Goal: Task Accomplishment & Management: Use online tool/utility

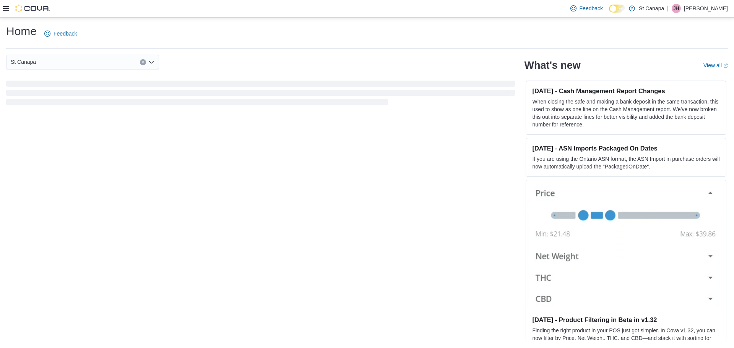
click at [6, 11] on icon at bounding box center [6, 8] width 6 height 6
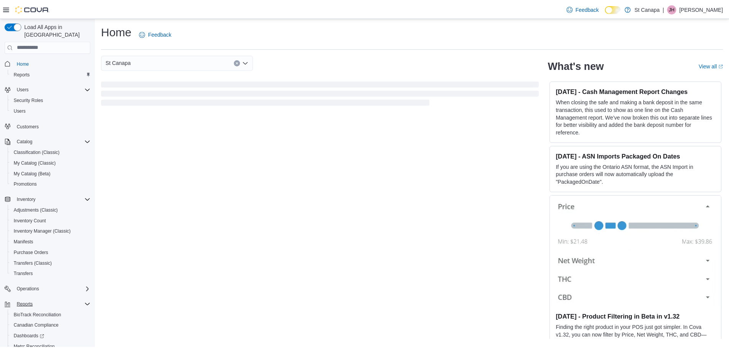
scroll to position [46, 0]
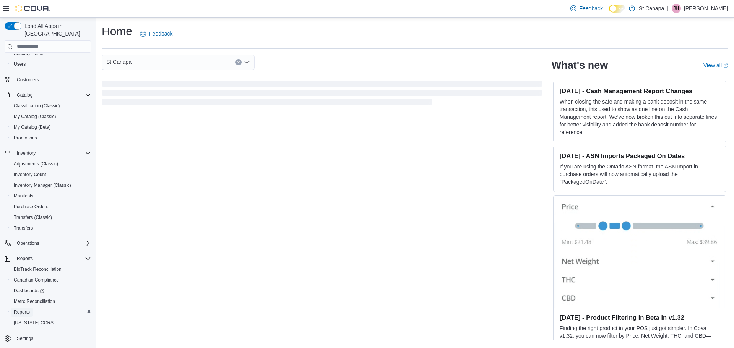
click at [18, 309] on span "Reports" at bounding box center [22, 312] width 16 height 6
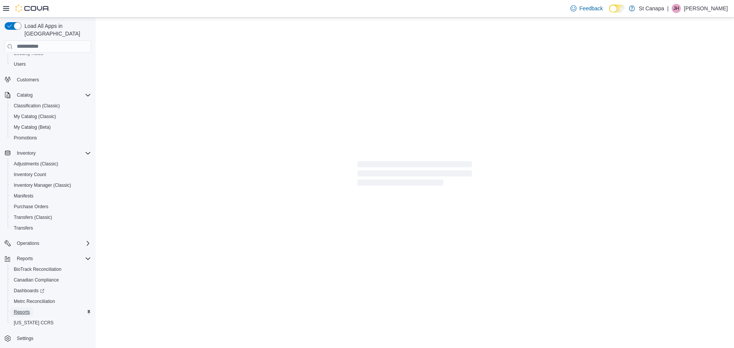
click at [17, 309] on span "Reports" at bounding box center [22, 312] width 16 height 6
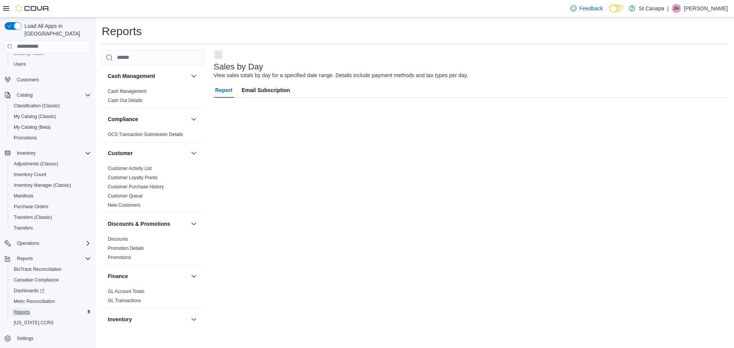
click at [21, 309] on span "Reports" at bounding box center [22, 312] width 16 height 6
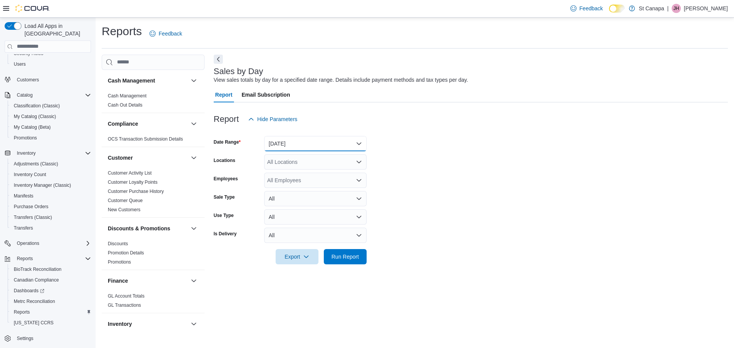
click at [280, 144] on button "[DATE]" at bounding box center [315, 143] width 103 height 15
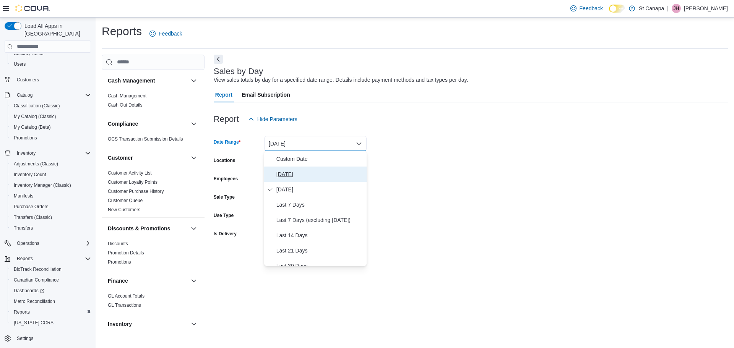
click at [286, 175] on span "[DATE]" at bounding box center [320, 174] width 87 height 9
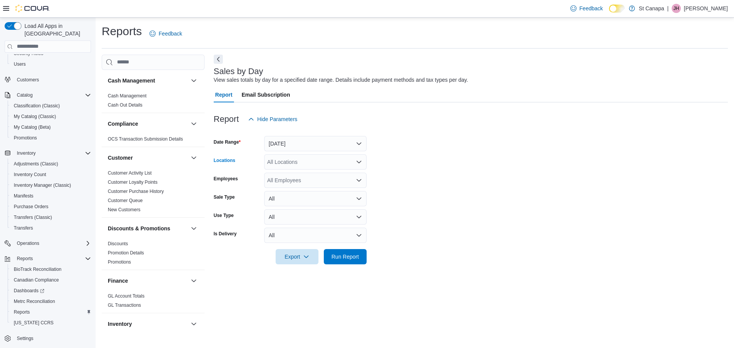
click at [288, 164] on div "All Locations" at bounding box center [315, 162] width 103 height 15
drag, startPoint x: 320, startPoint y: 199, endPoint x: 485, endPoint y: 204, distance: 165.3
click at [321, 199] on span "St Canapa - Ruidoso" at bounding box center [306, 198] width 50 height 8
drag, startPoint x: 475, startPoint y: 207, endPoint x: 381, endPoint y: 245, distance: 100.9
click at [444, 223] on form "Date Range [DATE] Locations [GEOGRAPHIC_DATA] - [GEOGRAPHIC_DATA] Employees All…" at bounding box center [471, 196] width 514 height 138
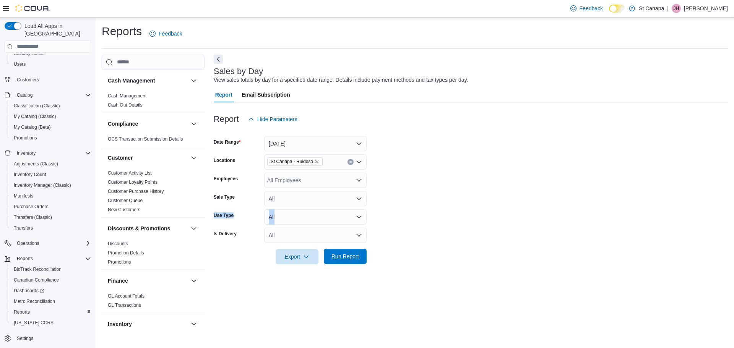
click at [353, 258] on span "Run Report" at bounding box center [346, 257] width 28 height 8
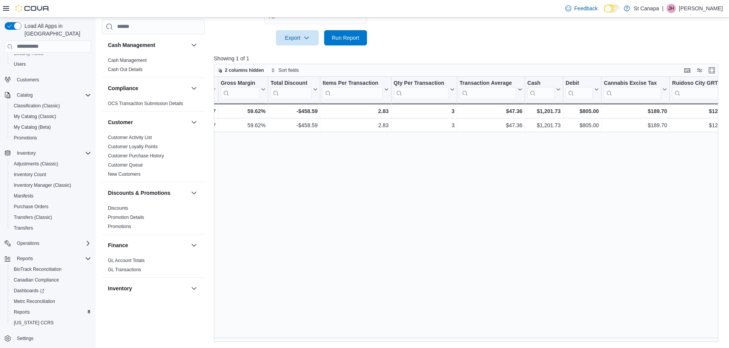
scroll to position [0, 535]
